Goal: Information Seeking & Learning: Learn about a topic

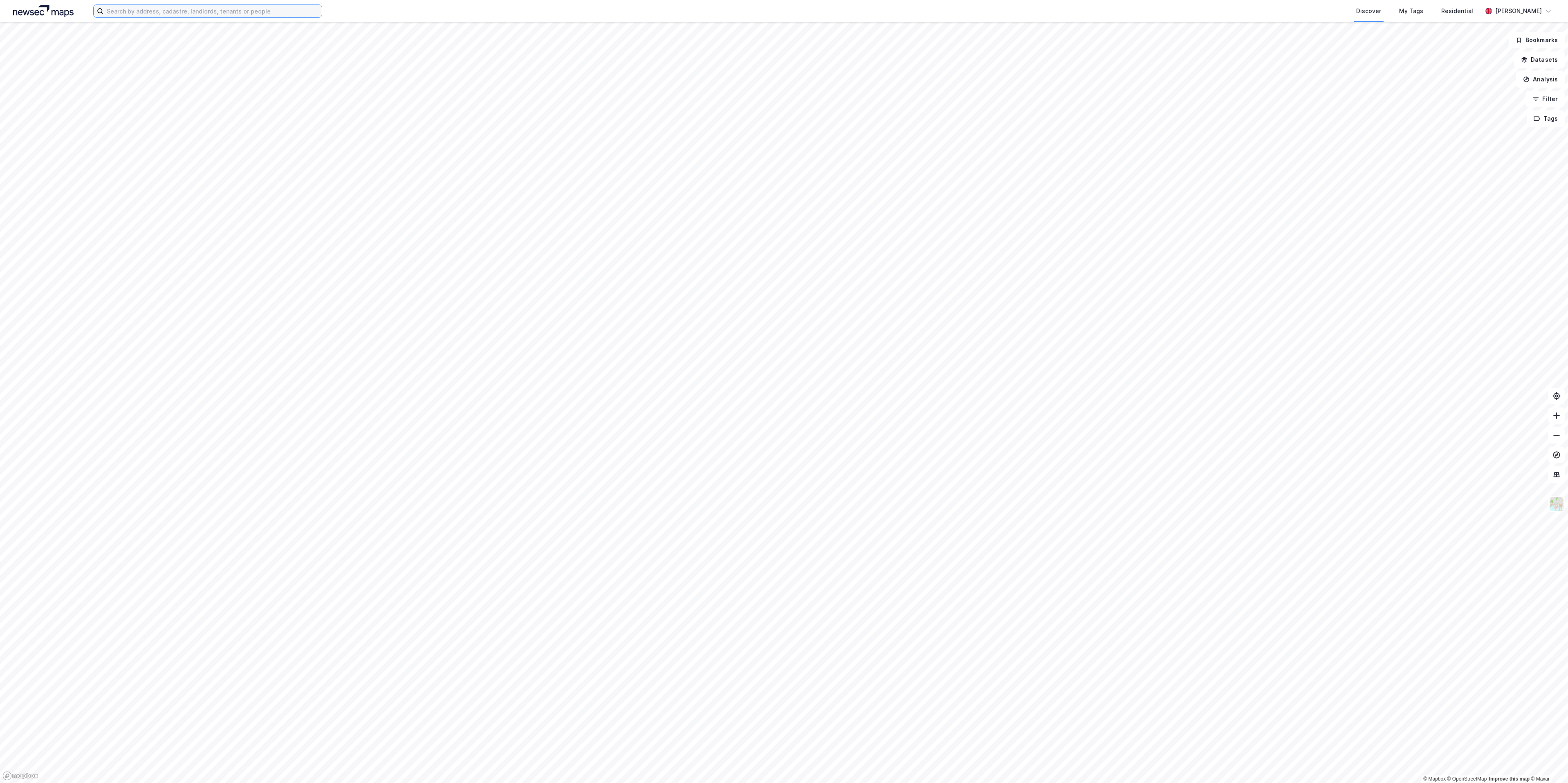
click at [292, 13] on input at bounding box center [213, 11] width 219 height 12
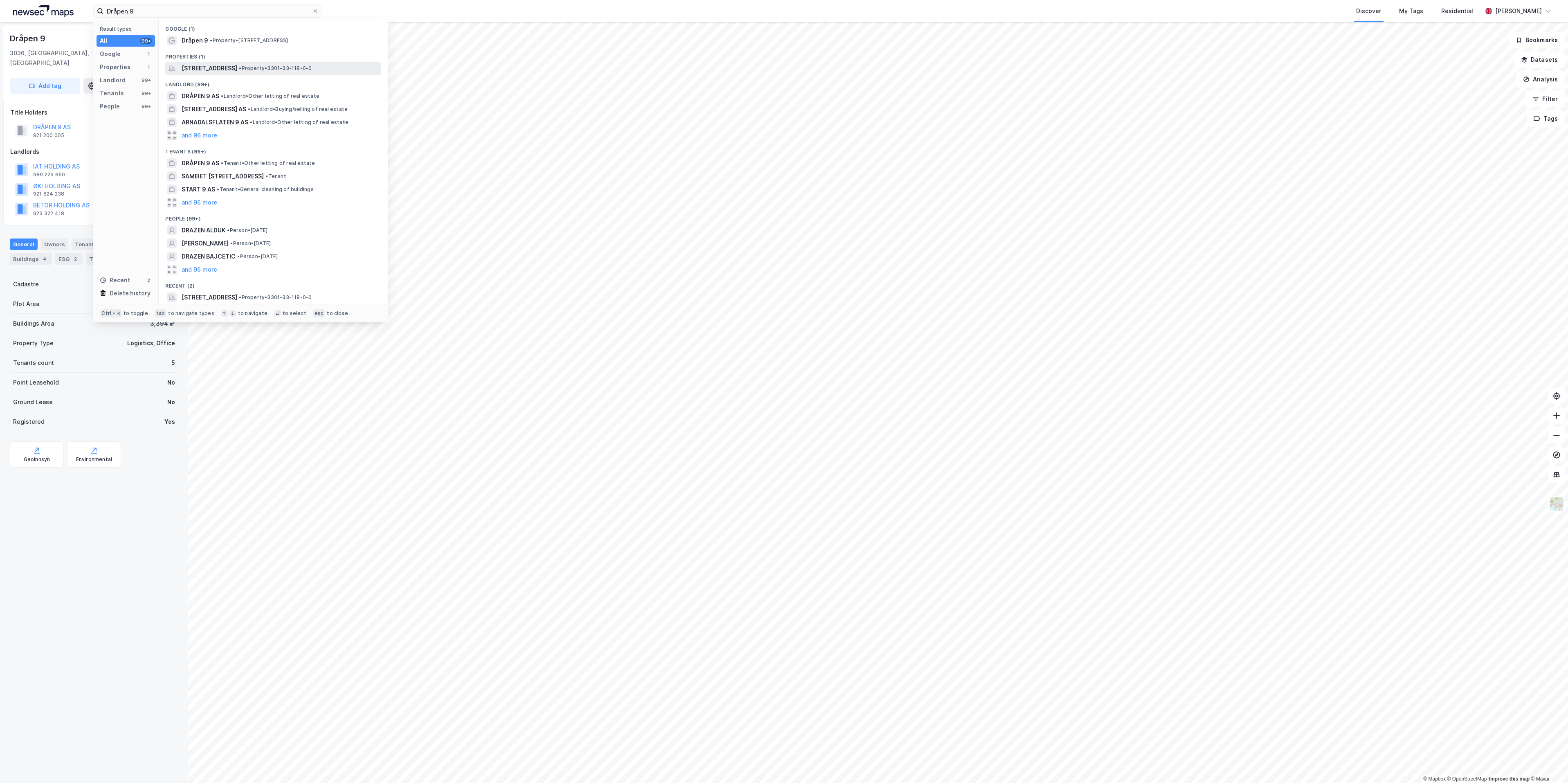
click at [237, 69] on span "[STREET_ADDRESS]" at bounding box center [209, 68] width 55 height 10
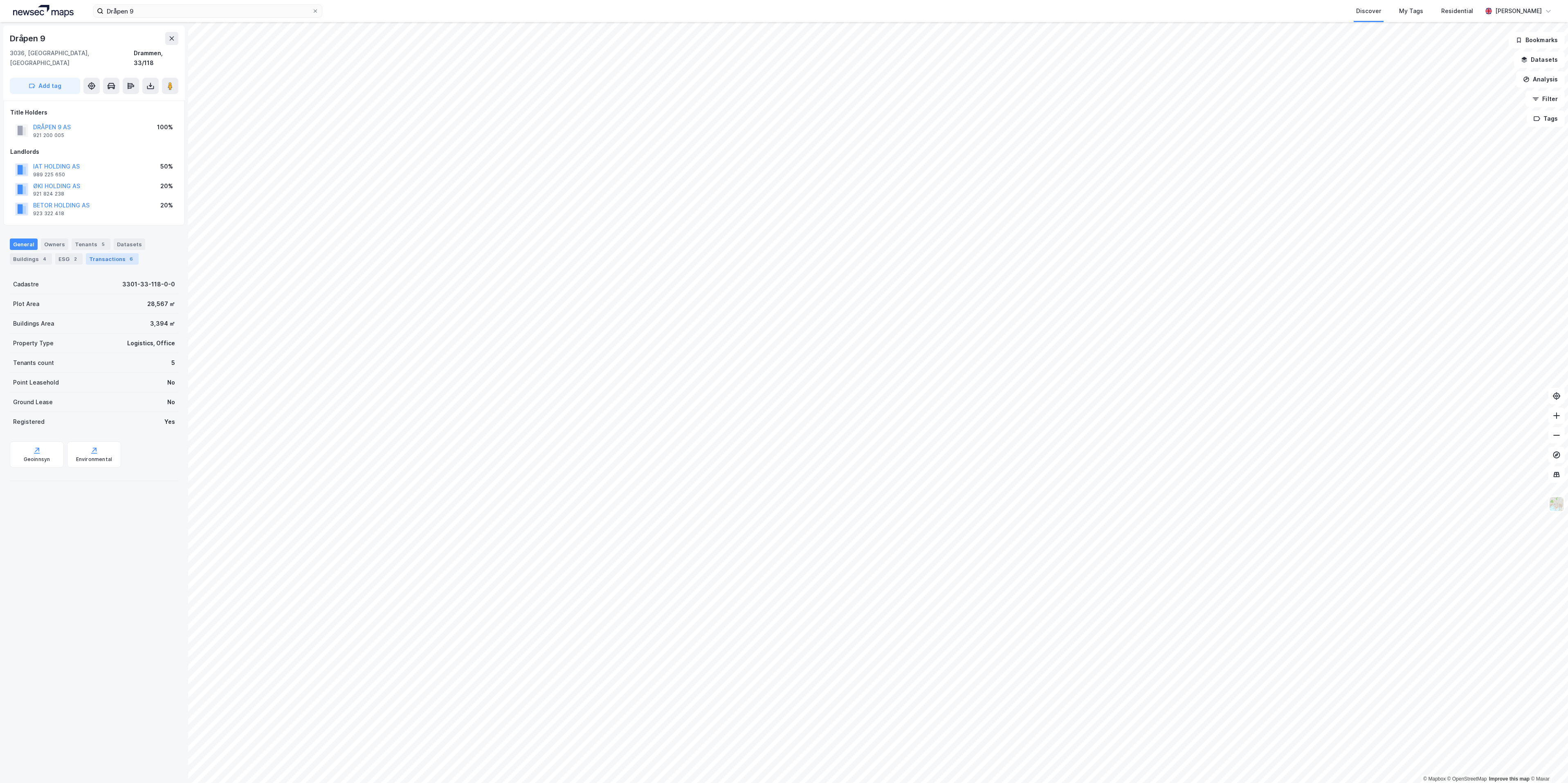
click at [103, 253] on div "Transactions 6" at bounding box center [112, 259] width 53 height 12
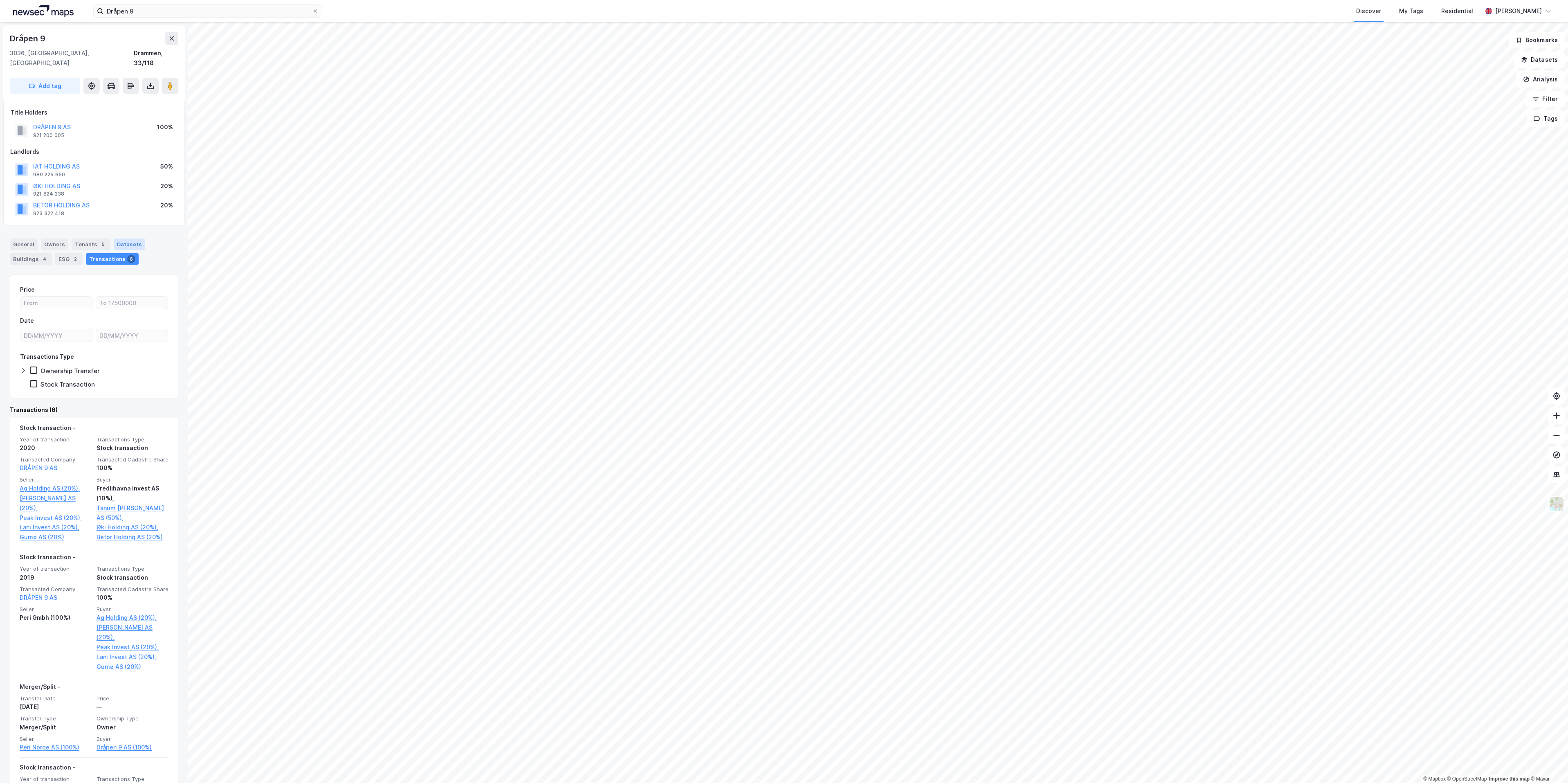
click at [125, 238] on div "Datasets" at bounding box center [130, 244] width 32 height 12
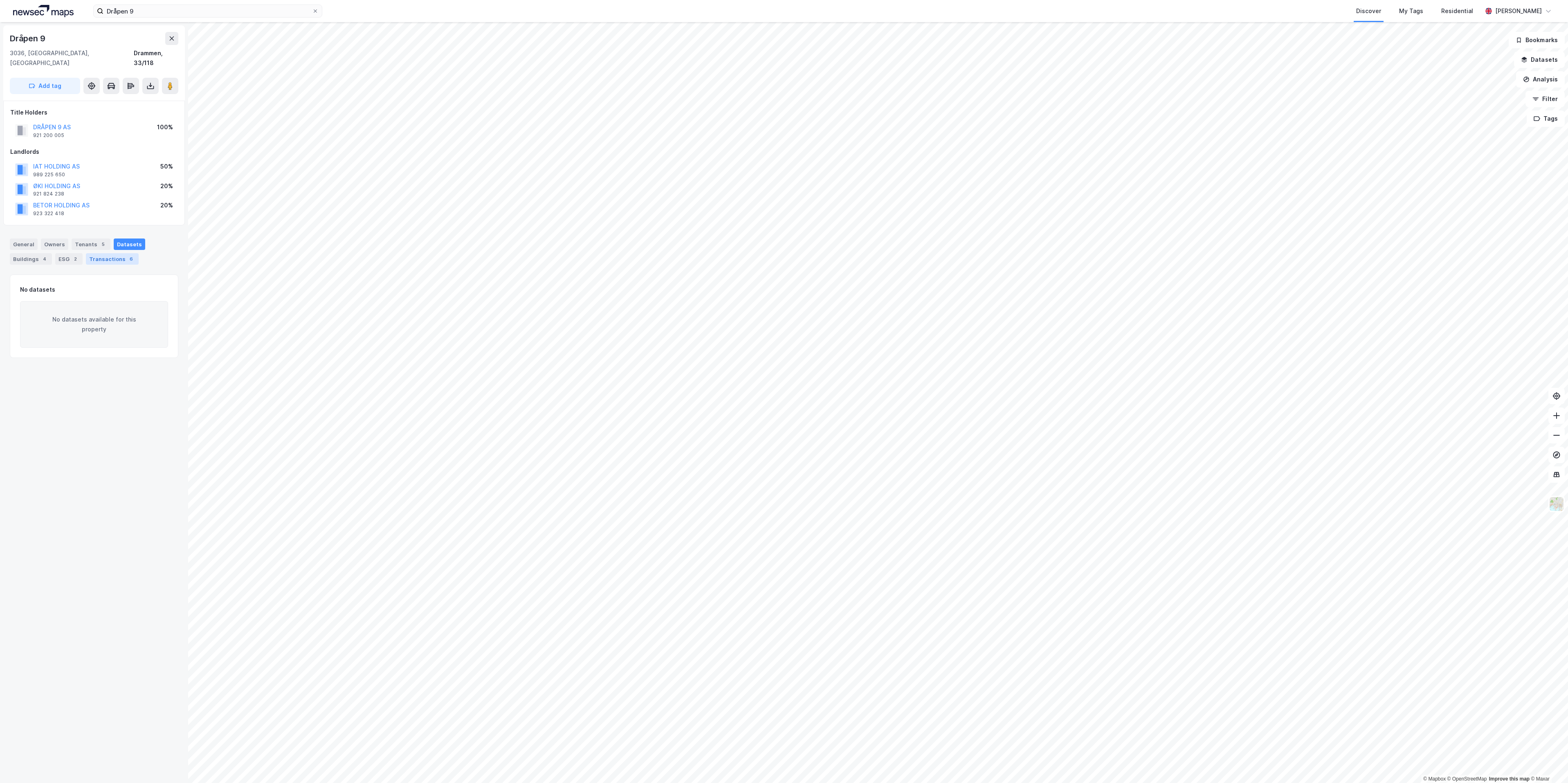
click at [109, 253] on div "Transactions 6" at bounding box center [112, 259] width 53 height 12
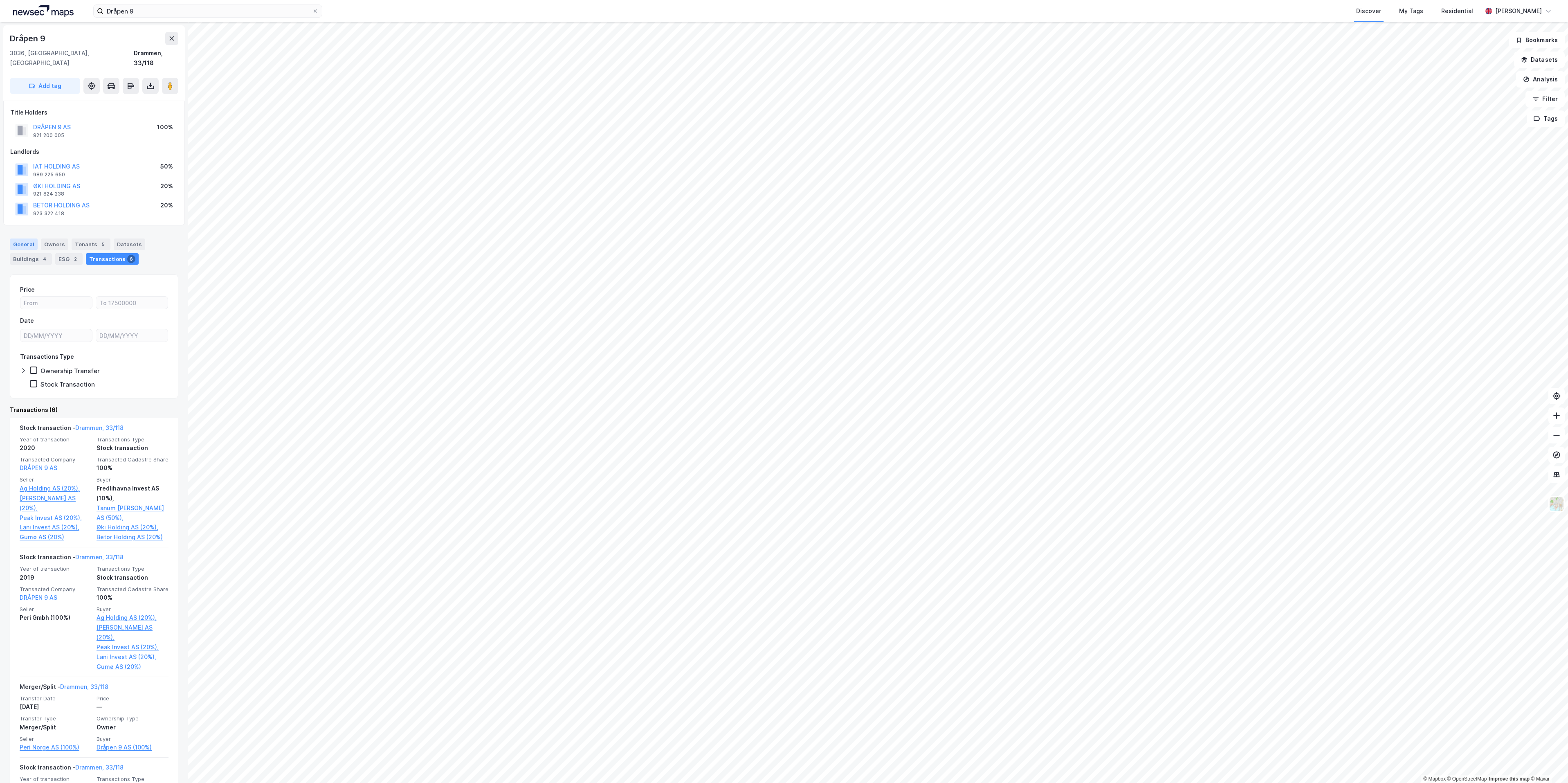
click at [20, 238] on div "General" at bounding box center [24, 244] width 28 height 12
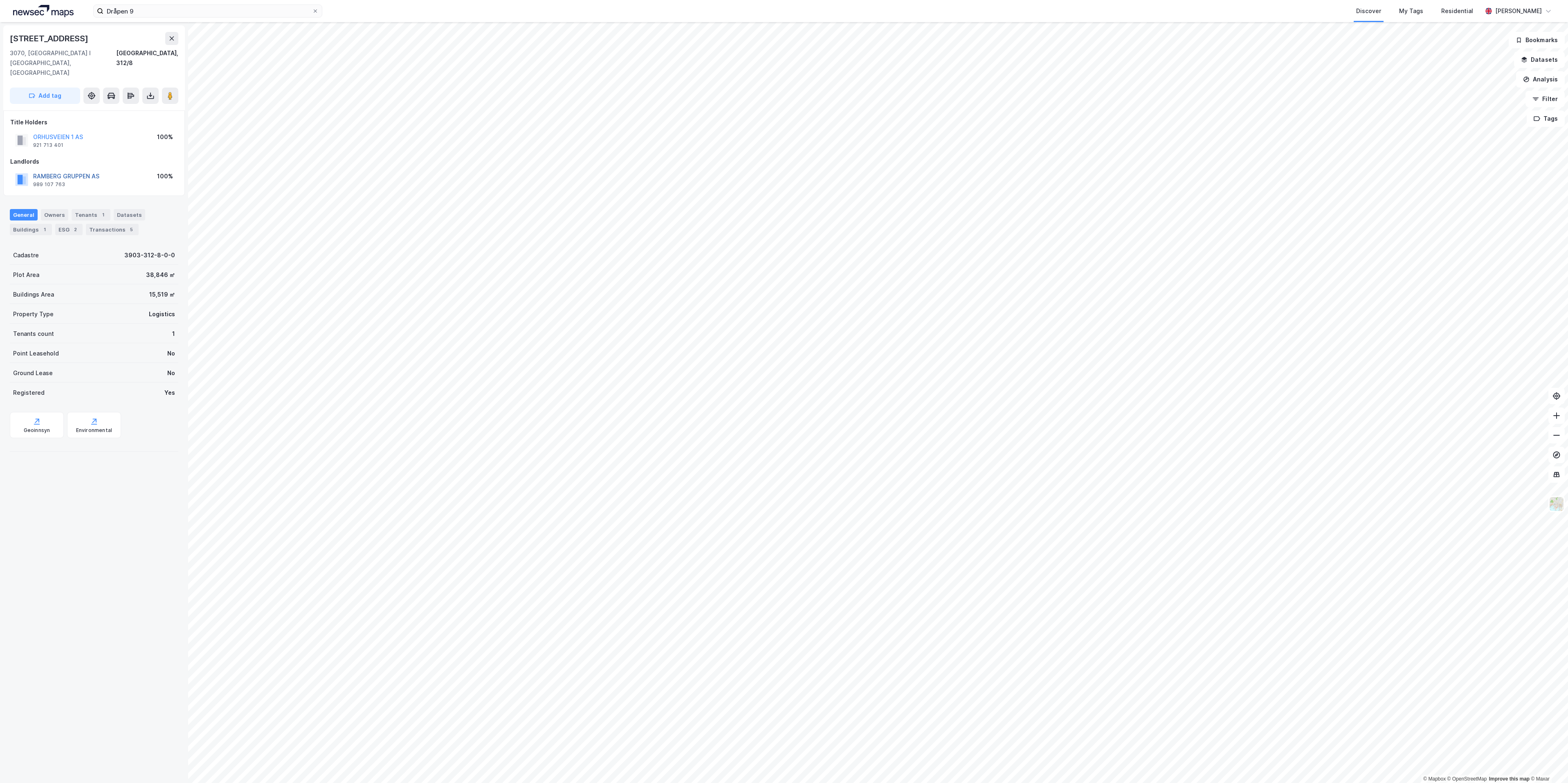
click at [0, 0] on button "RAMBERG GRUPPEN AS" at bounding box center [0, 0] width 0 height 0
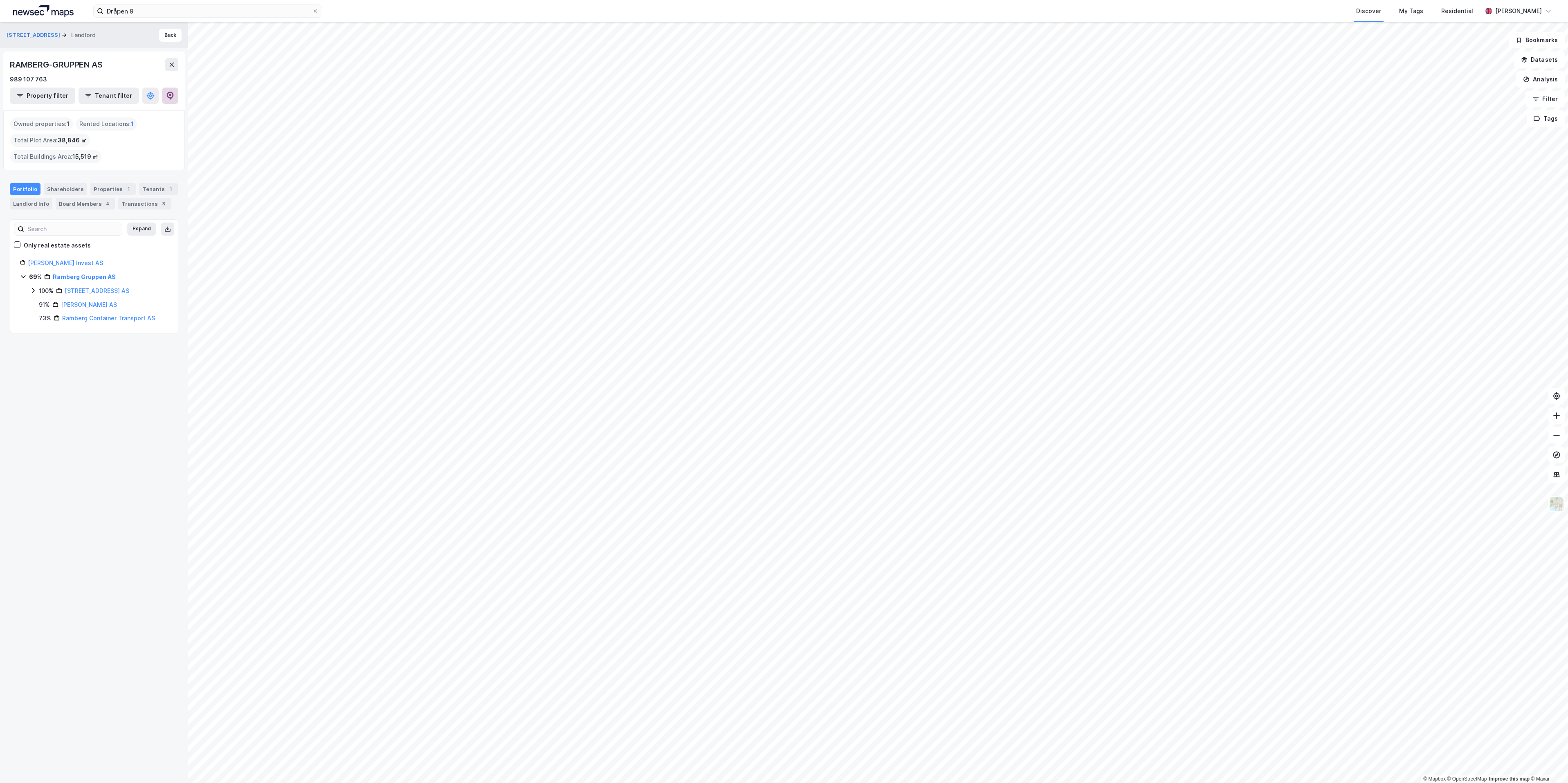
click at [171, 95] on icon at bounding box center [170, 95] width 2 height 2
click at [167, 13] on input "Dråpen 9" at bounding box center [208, 11] width 208 height 12
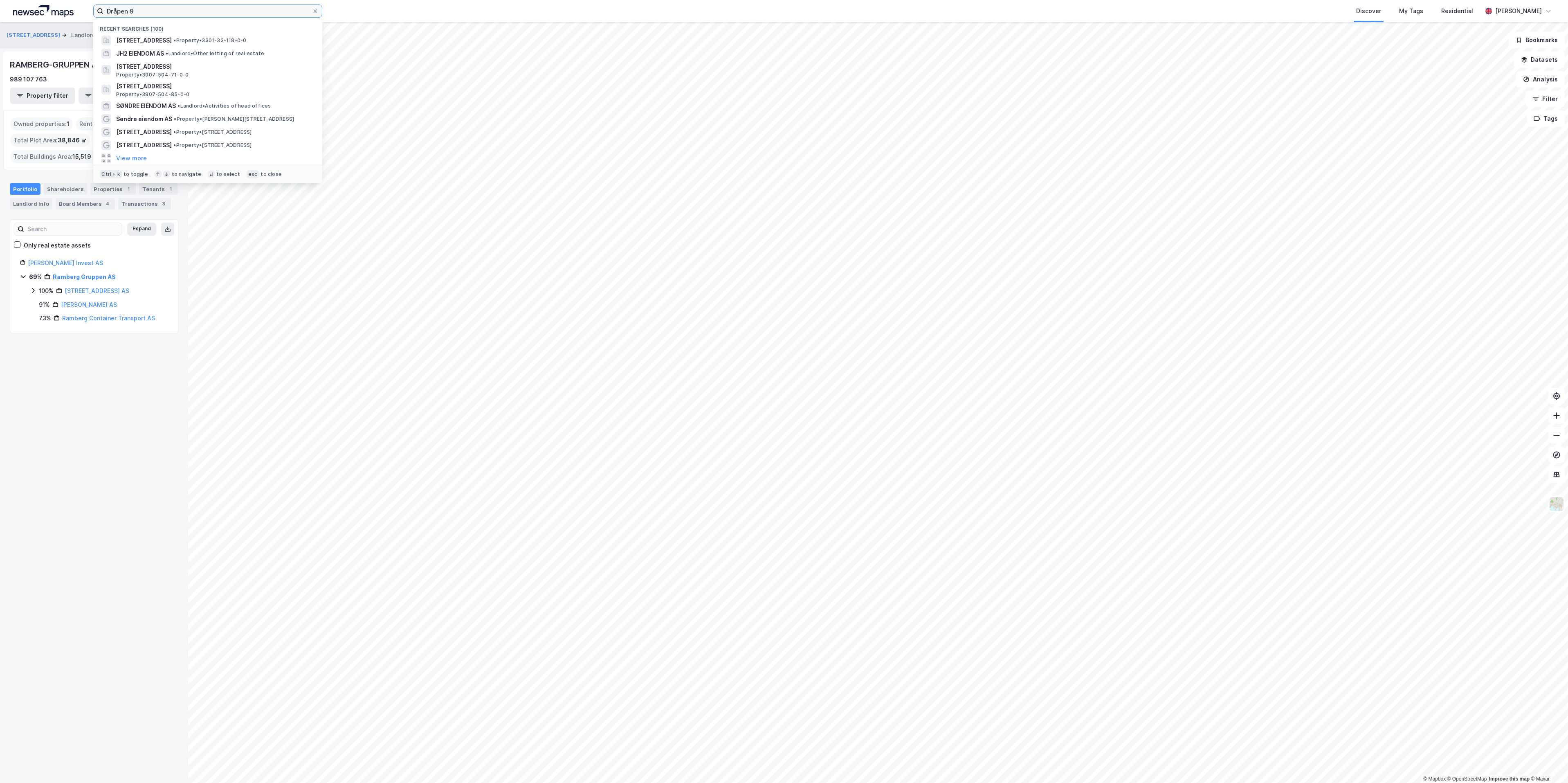
drag, startPoint x: 167, startPoint y: 13, endPoint x: 53, endPoint y: 1, distance: 114.6
click at [53, 1] on div "Dråpen 9 Recent searches (100) Dråpen 9, 3036, DRAMMEN, DRAMMEN • Property • 33…" at bounding box center [784, 11] width 1568 height 22
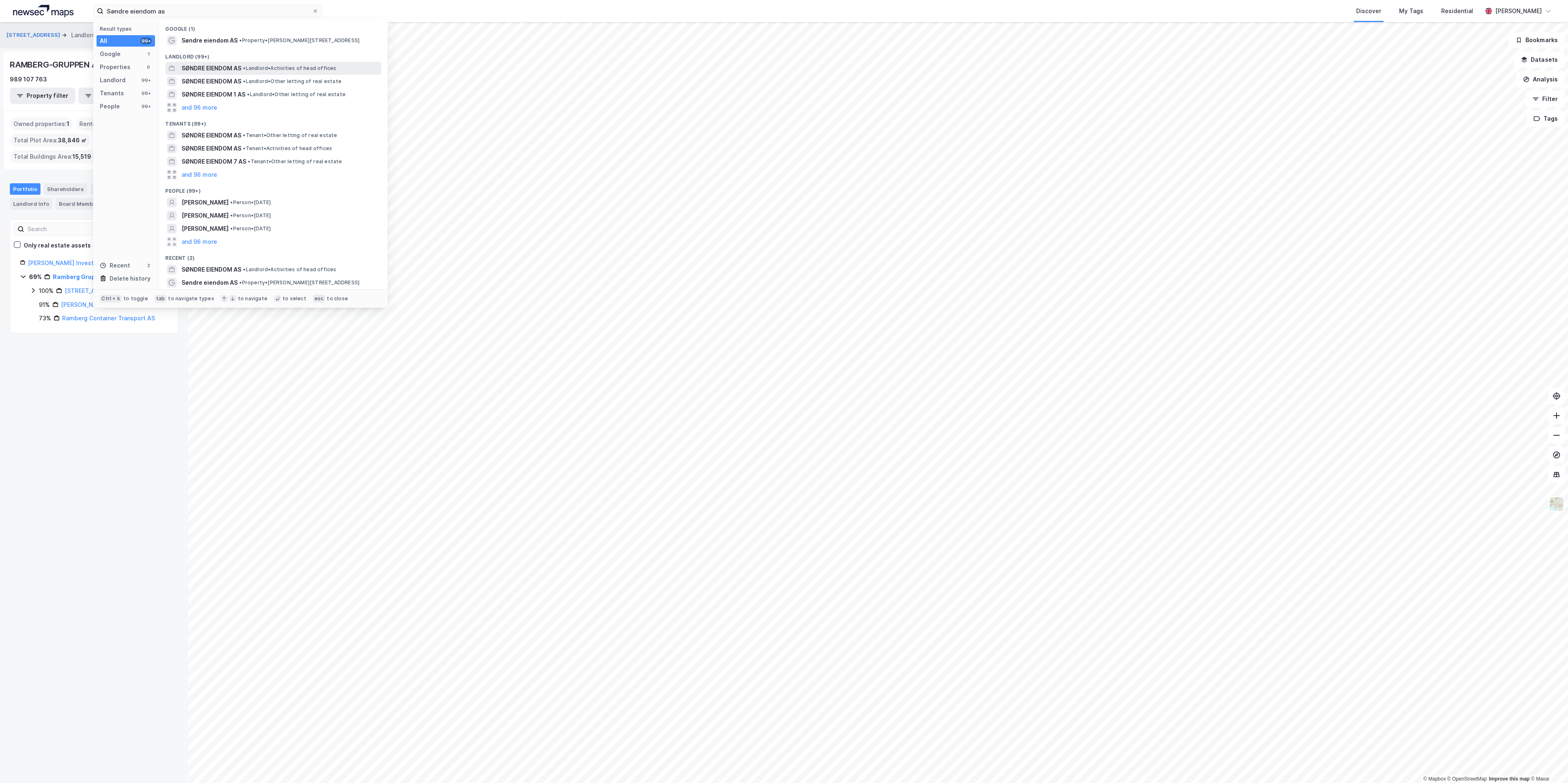
click at [202, 64] on span "SØNDRE EIENDOM AS" at bounding box center [211, 68] width 60 height 10
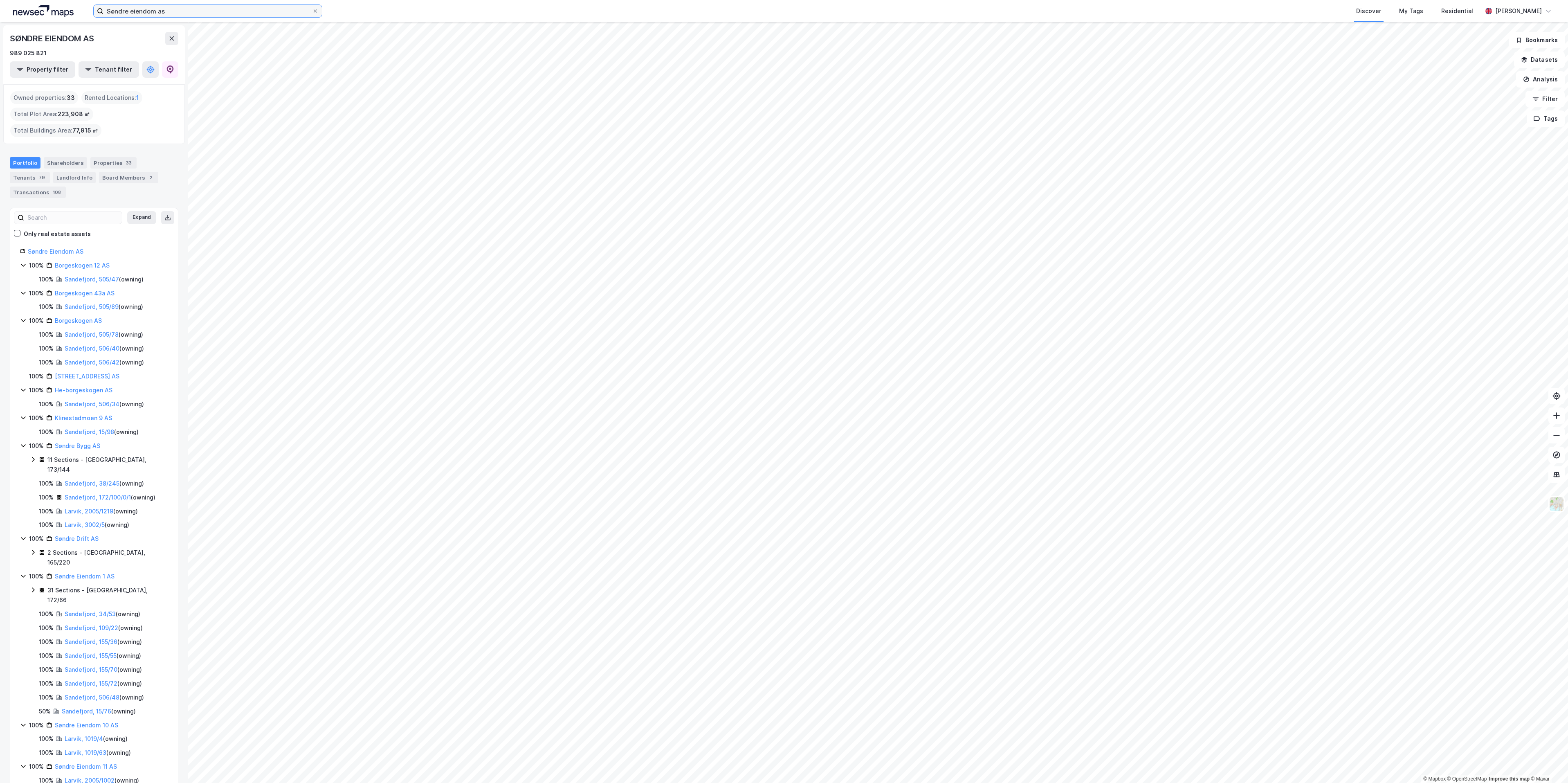
click at [178, 7] on input "Søndre eiendom as" at bounding box center [208, 11] width 208 height 12
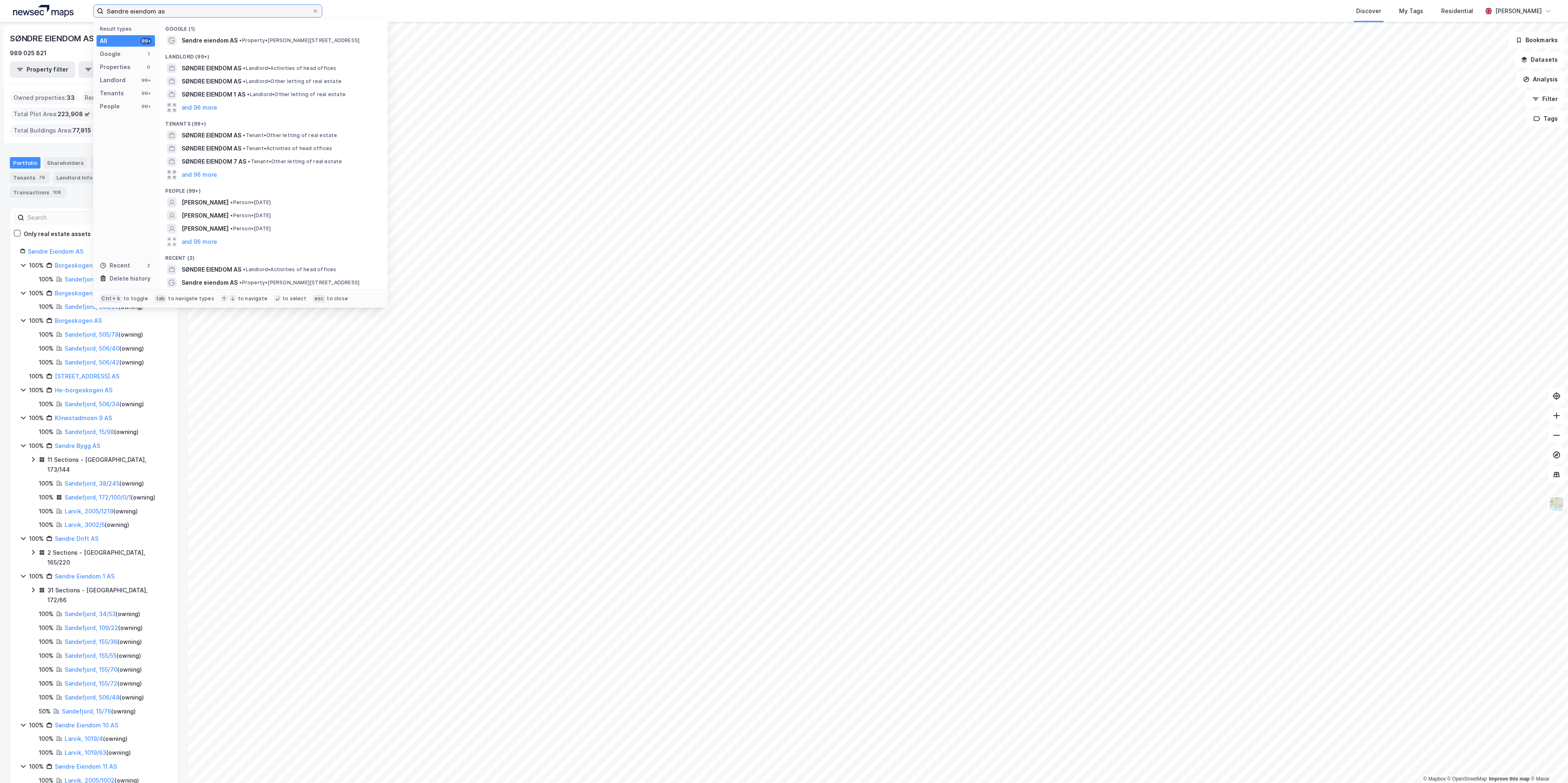
click at [178, 7] on input "Søndre eiendom as" at bounding box center [208, 11] width 208 height 12
click at [231, 10] on input "Søndre eiendom as" at bounding box center [208, 11] width 208 height 12
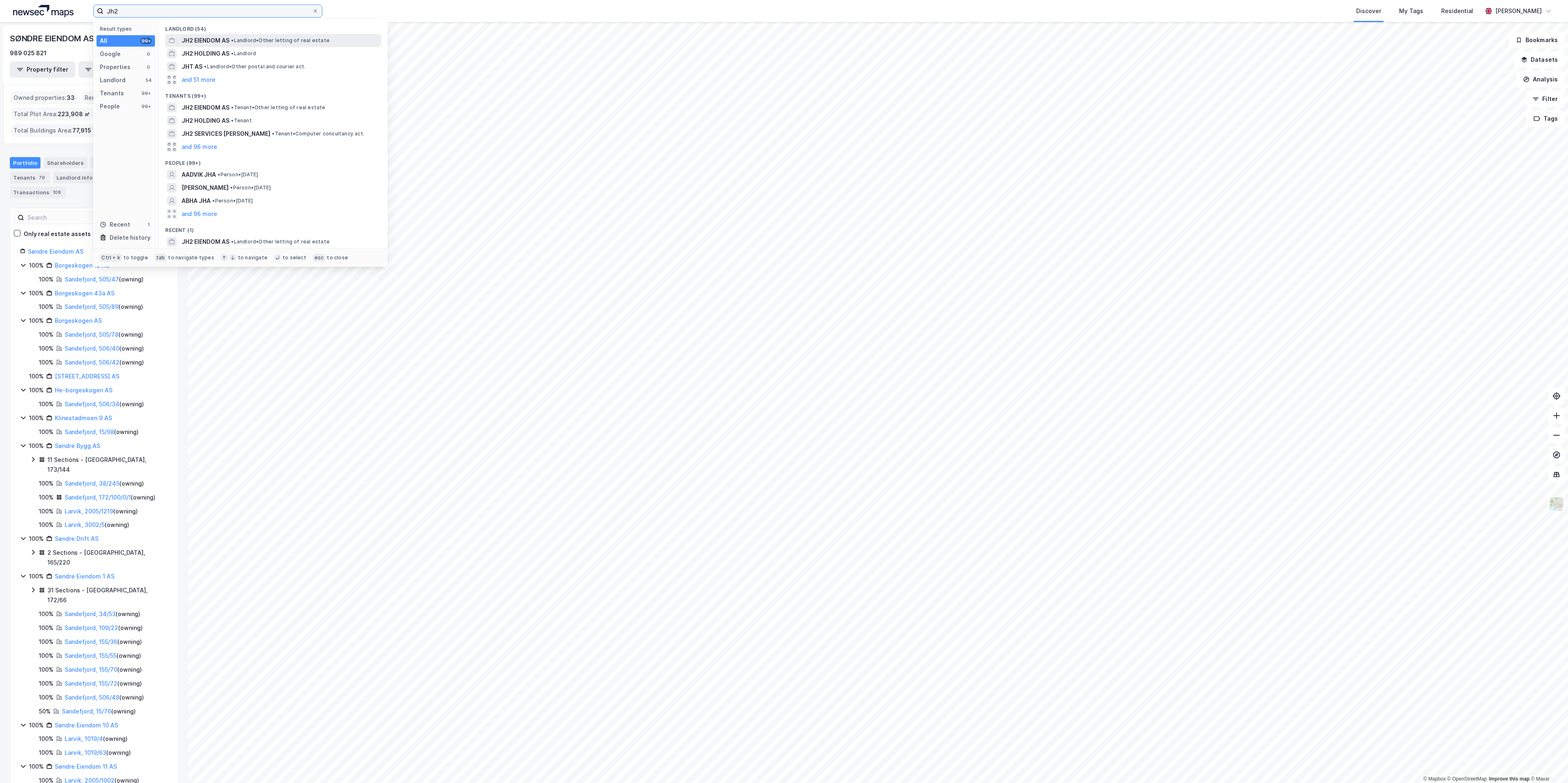
type input "Jh2"
click at [219, 41] on span "JH2 EIENDOM AS" at bounding box center [205, 40] width 48 height 10
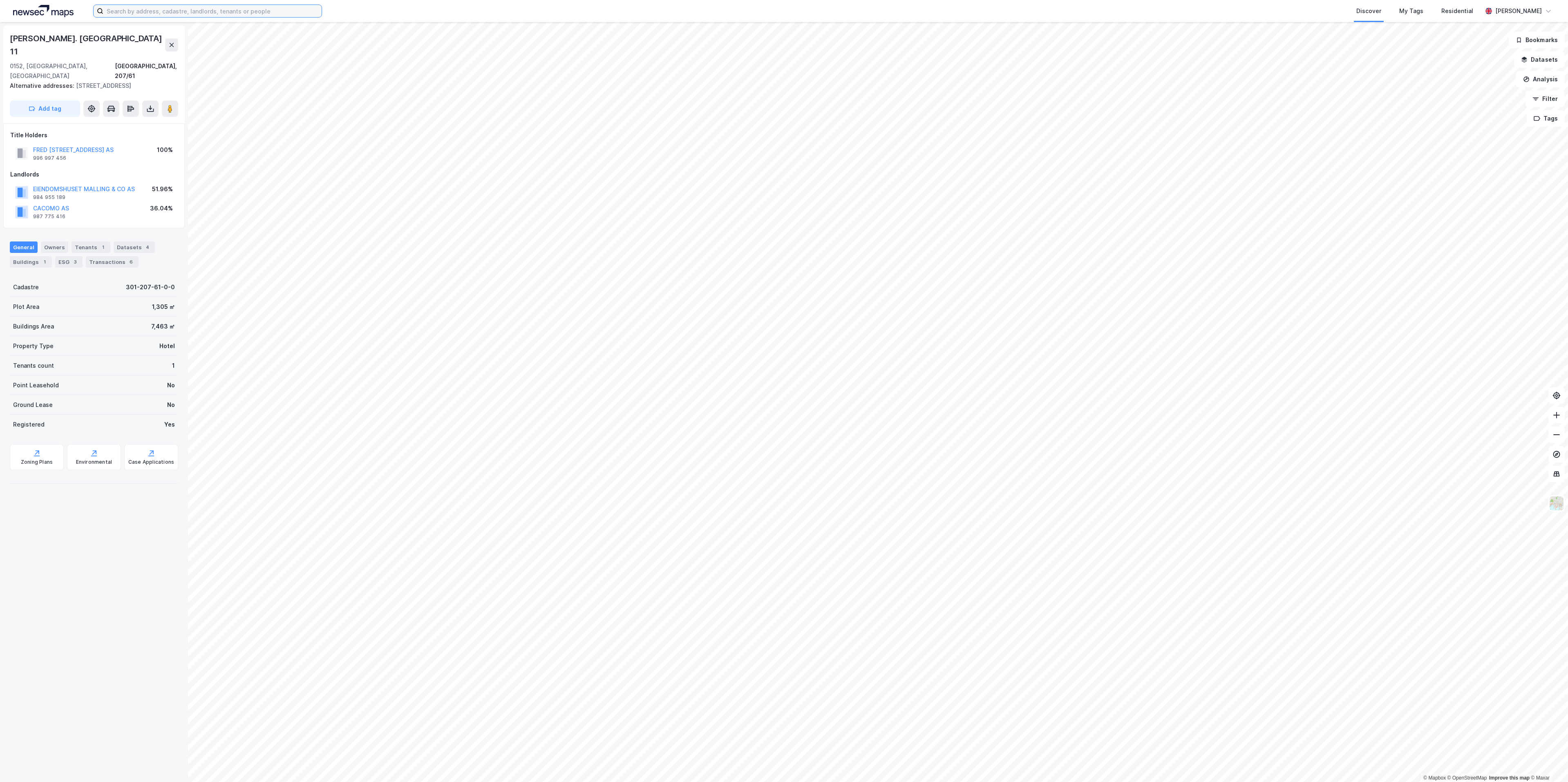
click at [144, 8] on input at bounding box center [212, 11] width 219 height 12
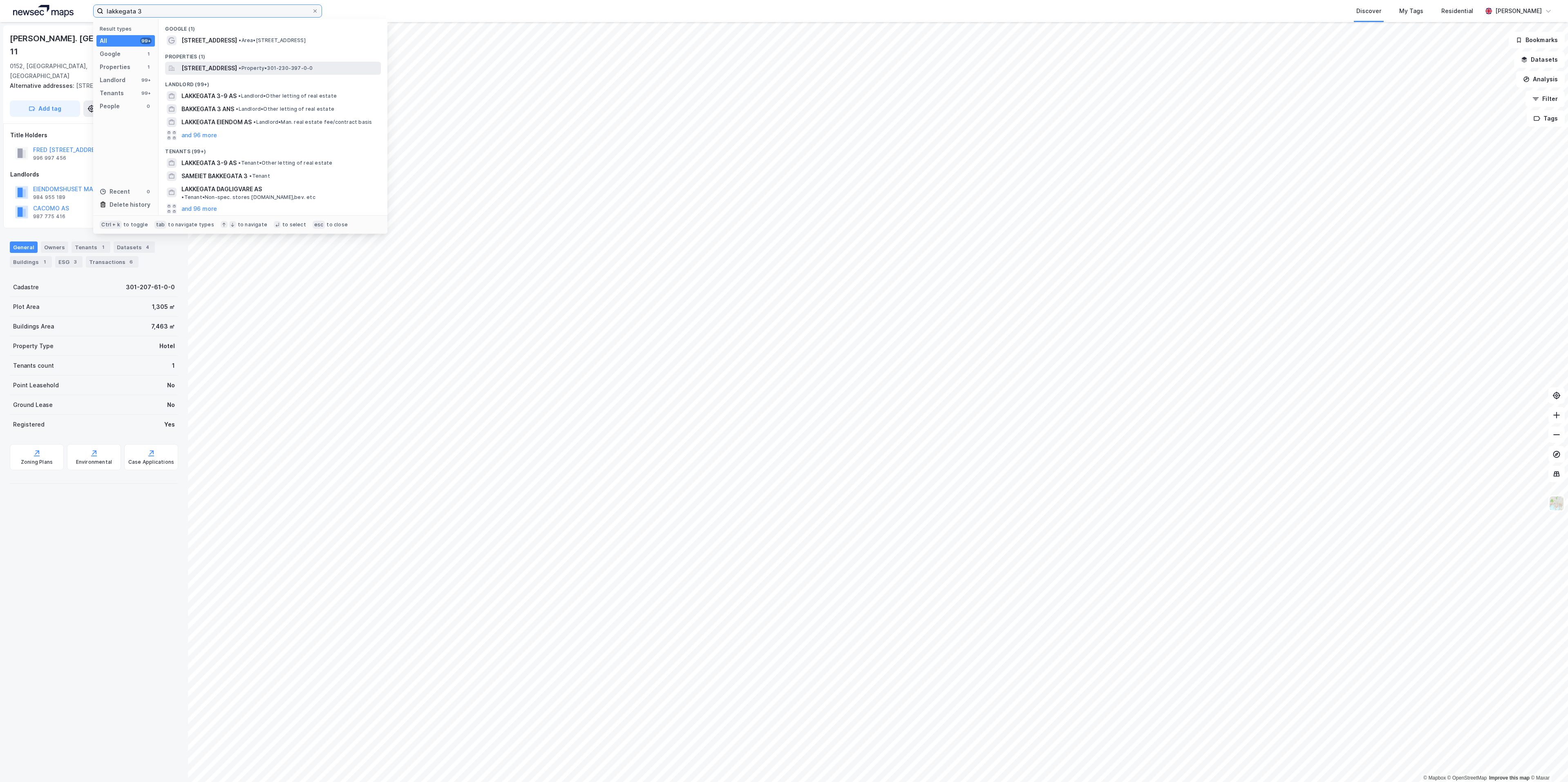
type input "lakkegata 3"
click at [197, 68] on span "[STREET_ADDRESS]" at bounding box center [209, 68] width 55 height 10
